Goal: Transaction & Acquisition: Purchase product/service

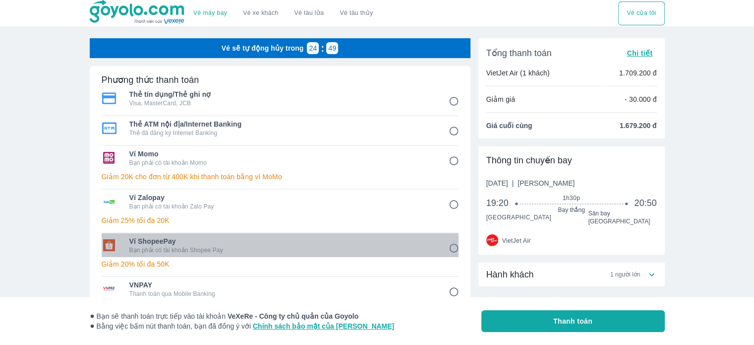
click at [295, 238] on span "Ví ShopeePay" at bounding box center [281, 241] width 305 height 10
radio input "true"
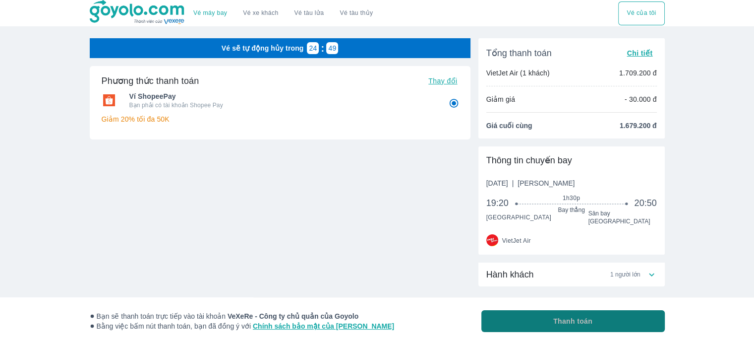
click at [564, 316] on span "Thanh toán" at bounding box center [572, 321] width 39 height 10
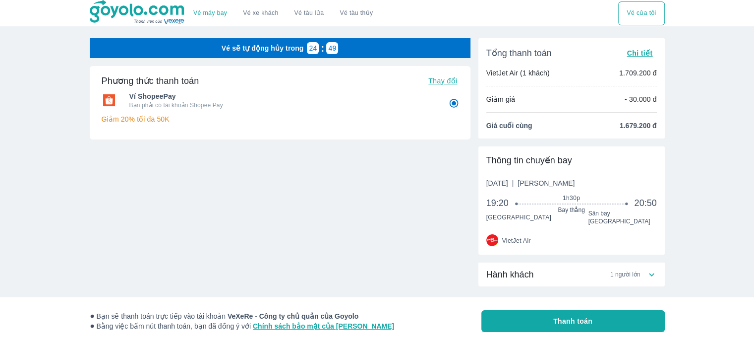
radio input "false"
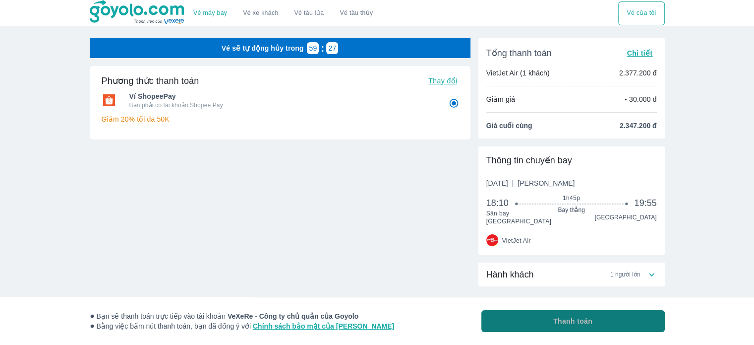
click at [592, 316] on span "Thanh toán" at bounding box center [572, 321] width 39 height 10
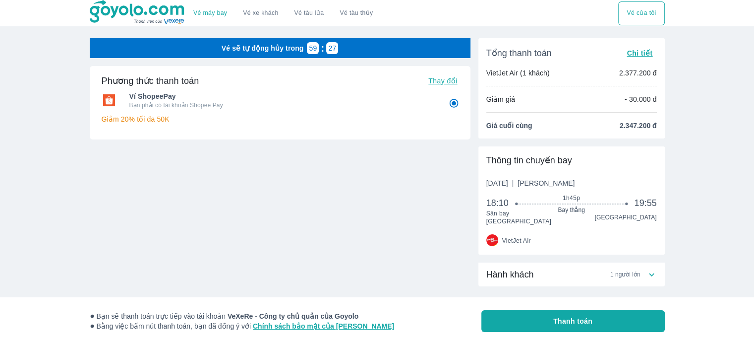
radio input "false"
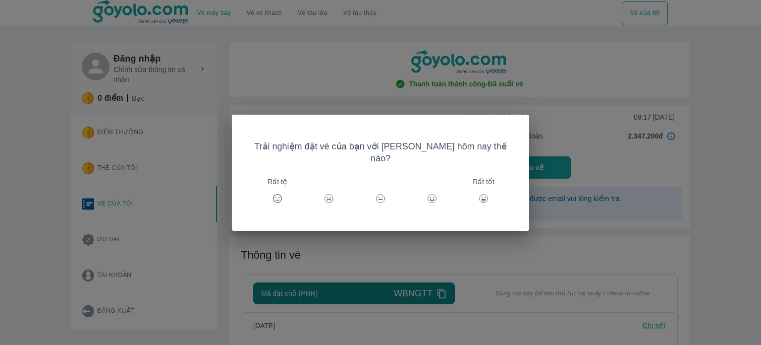
click at [571, 107] on div "Trải nghiệm đặt vé của bạn với Goyolo hôm nay thế nào? Rất tệ Rất tốt" at bounding box center [380, 172] width 761 height 345
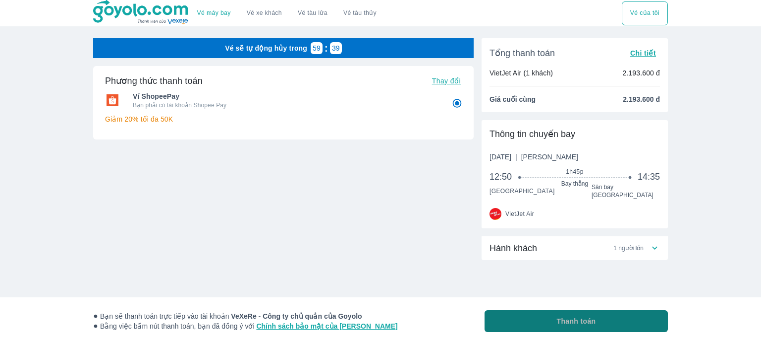
click at [592, 319] on span "Thanh toán" at bounding box center [576, 321] width 39 height 10
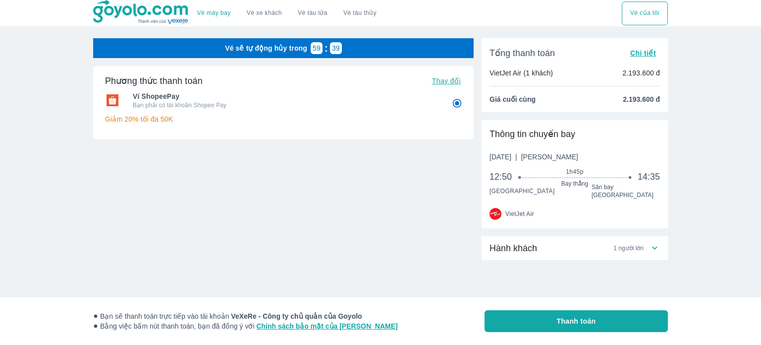
radio input "false"
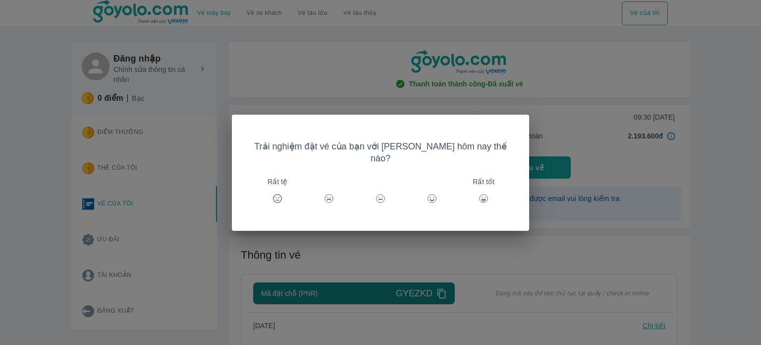
click at [478, 176] on span "Rất tốt" at bounding box center [484, 181] width 22 height 10
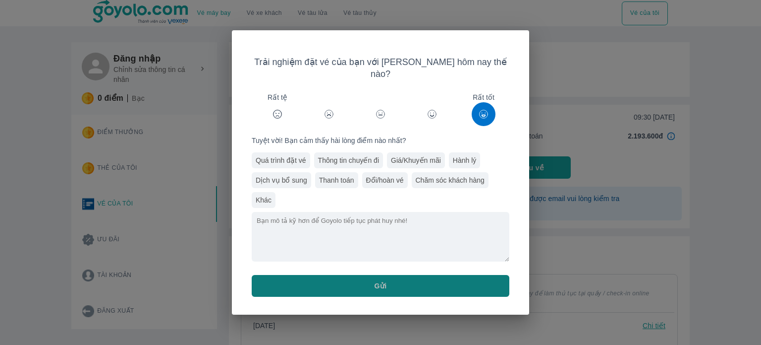
click at [420, 281] on button "Gửi" at bounding box center [381, 286] width 258 height 22
